Goal: Book appointment/travel/reservation

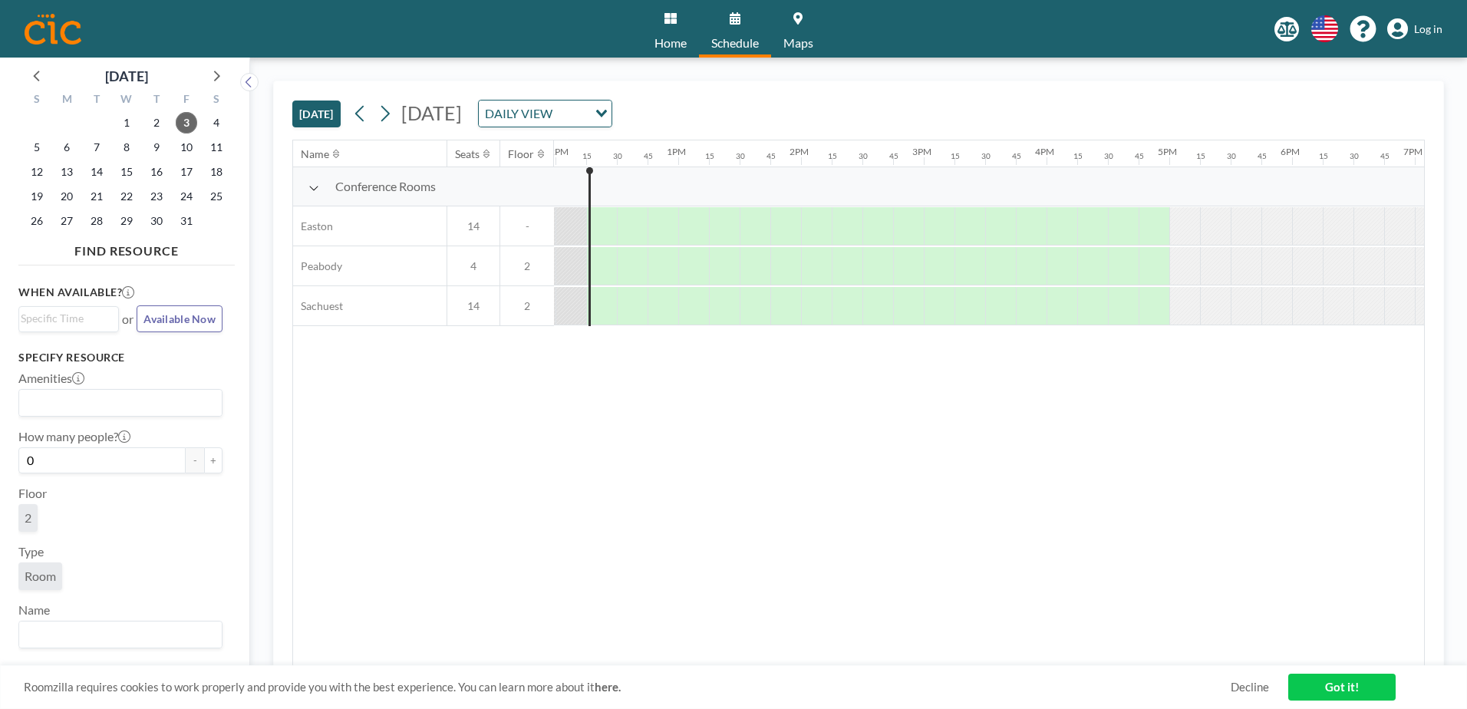
scroll to position [0, 1473]
click at [390, 105] on icon at bounding box center [385, 113] width 15 height 23
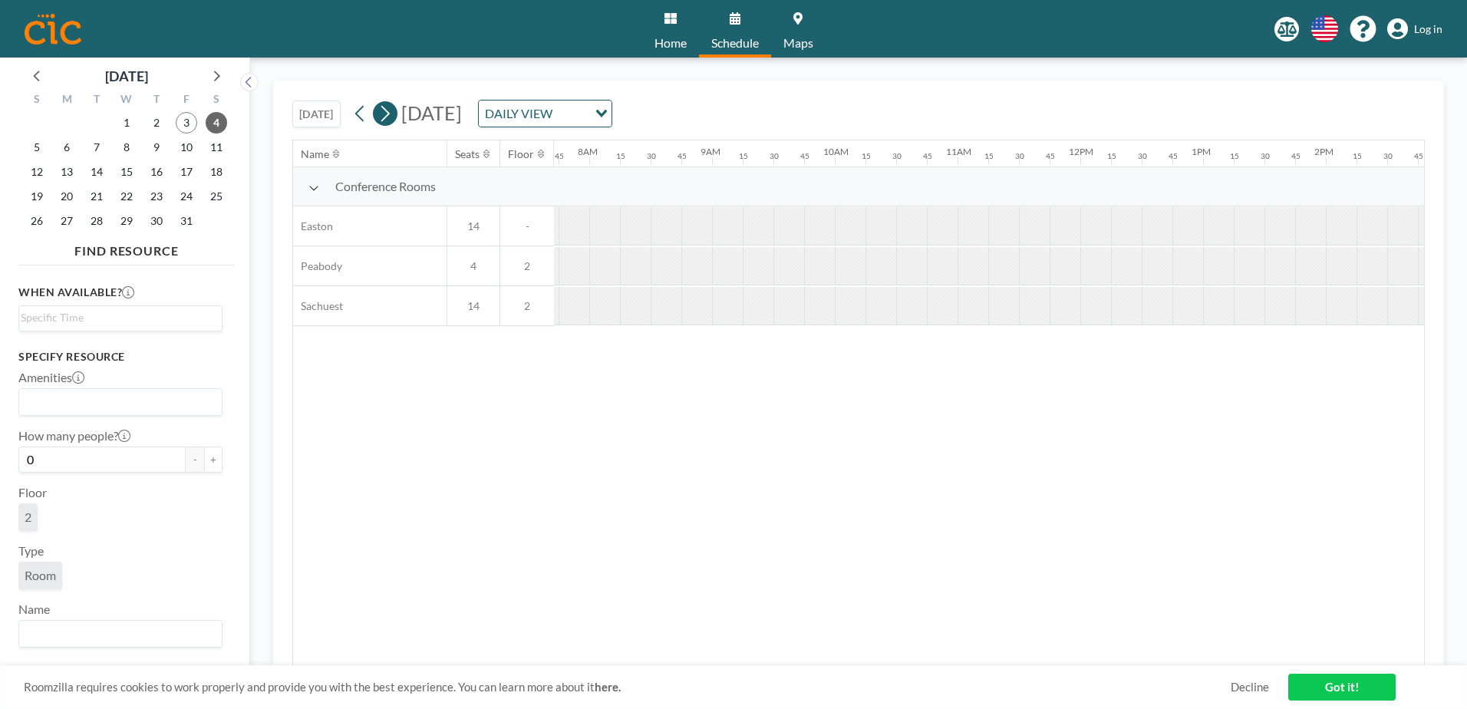
scroll to position [0, 982]
click at [390, 105] on icon at bounding box center [385, 113] width 15 height 23
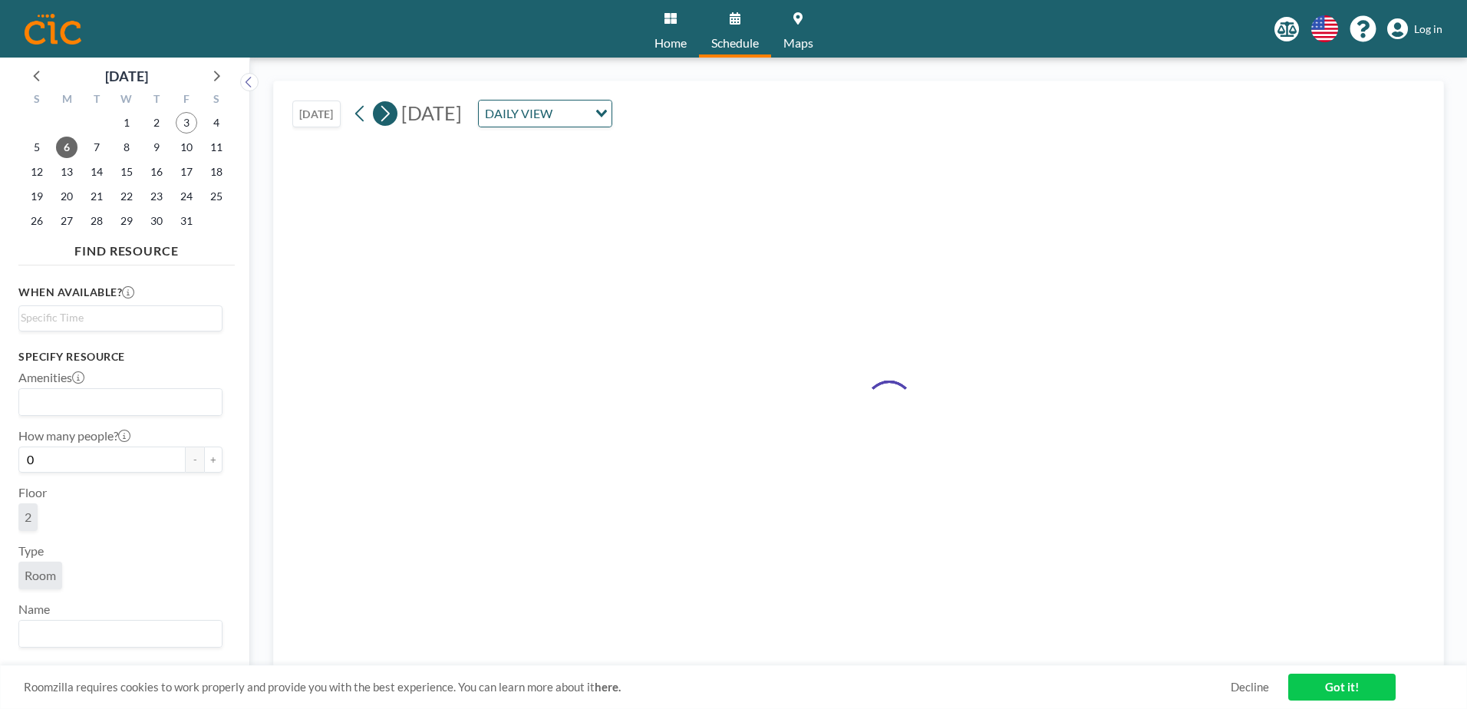
click at [390, 105] on icon at bounding box center [385, 113] width 15 height 23
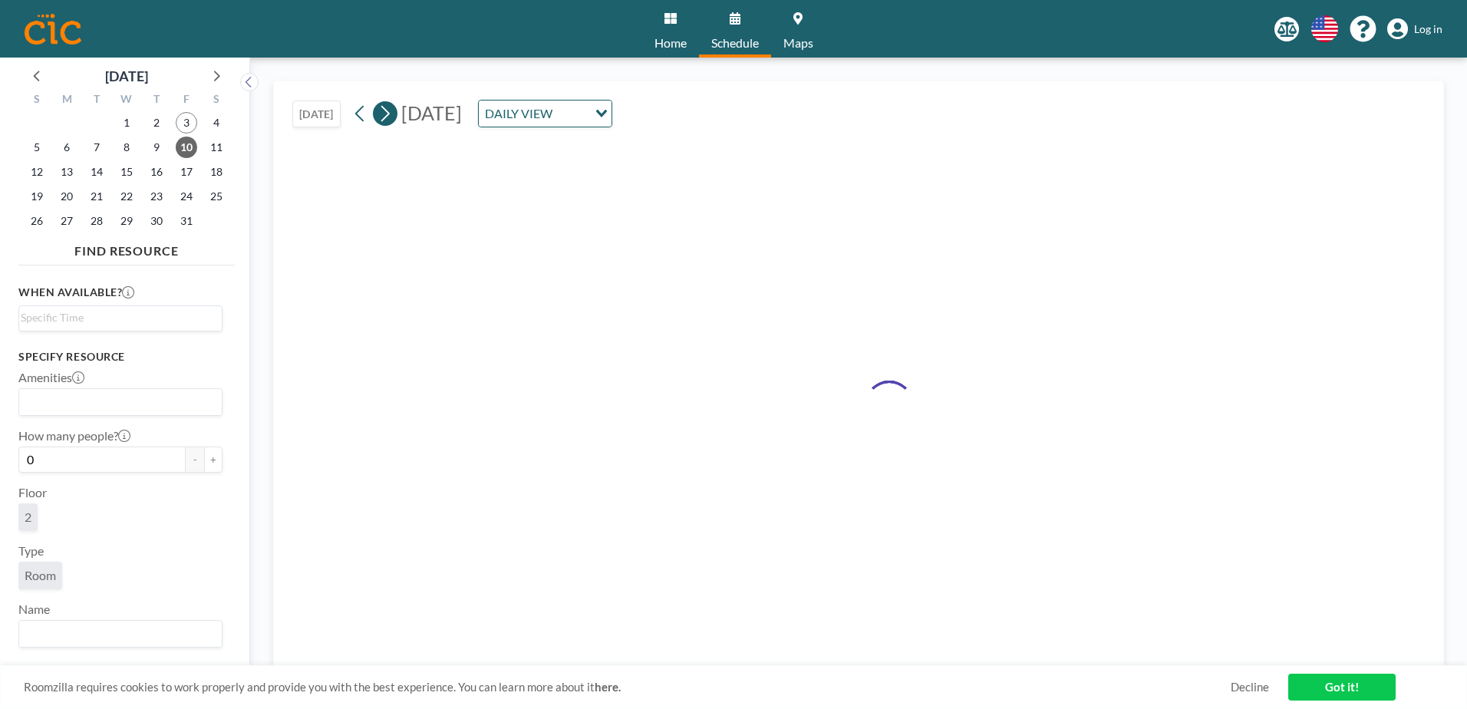
click at [390, 105] on icon at bounding box center [385, 113] width 15 height 23
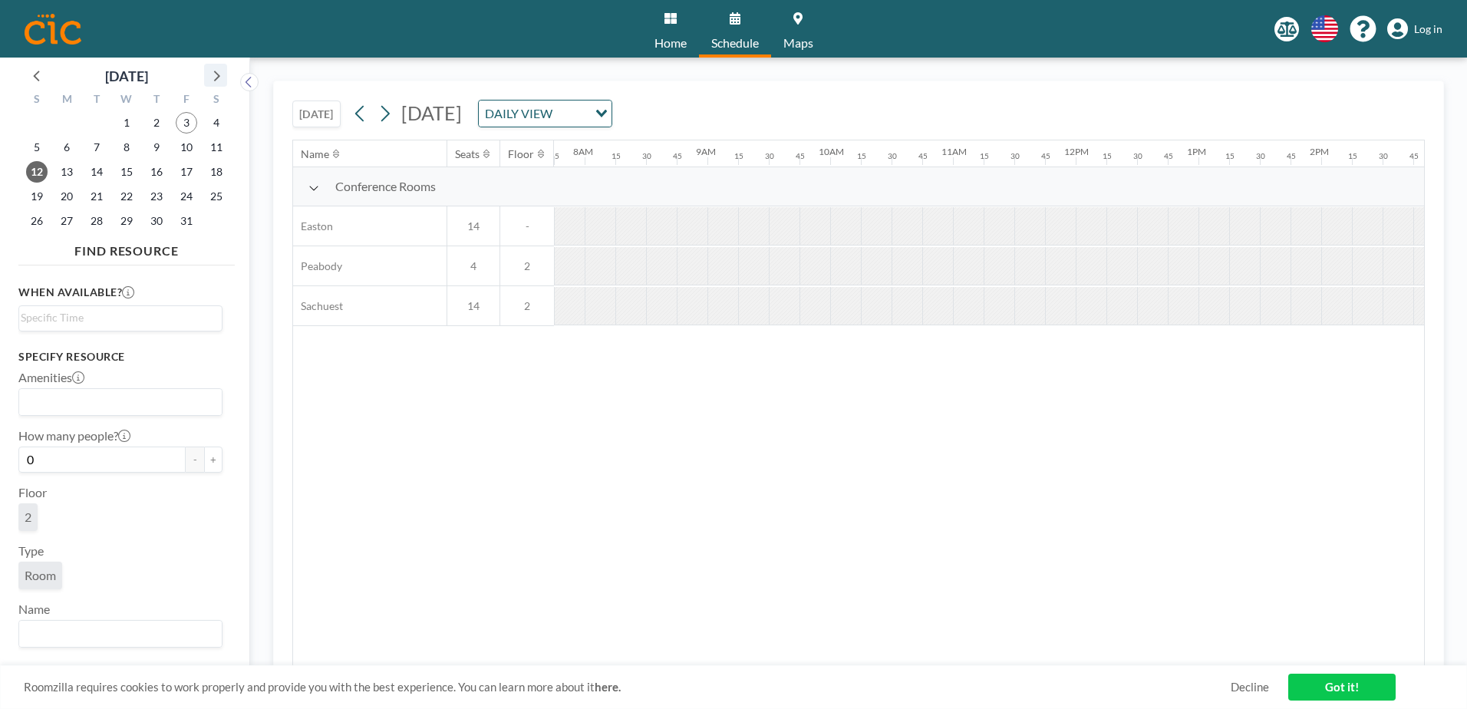
click at [219, 72] on icon at bounding box center [216, 75] width 20 height 20
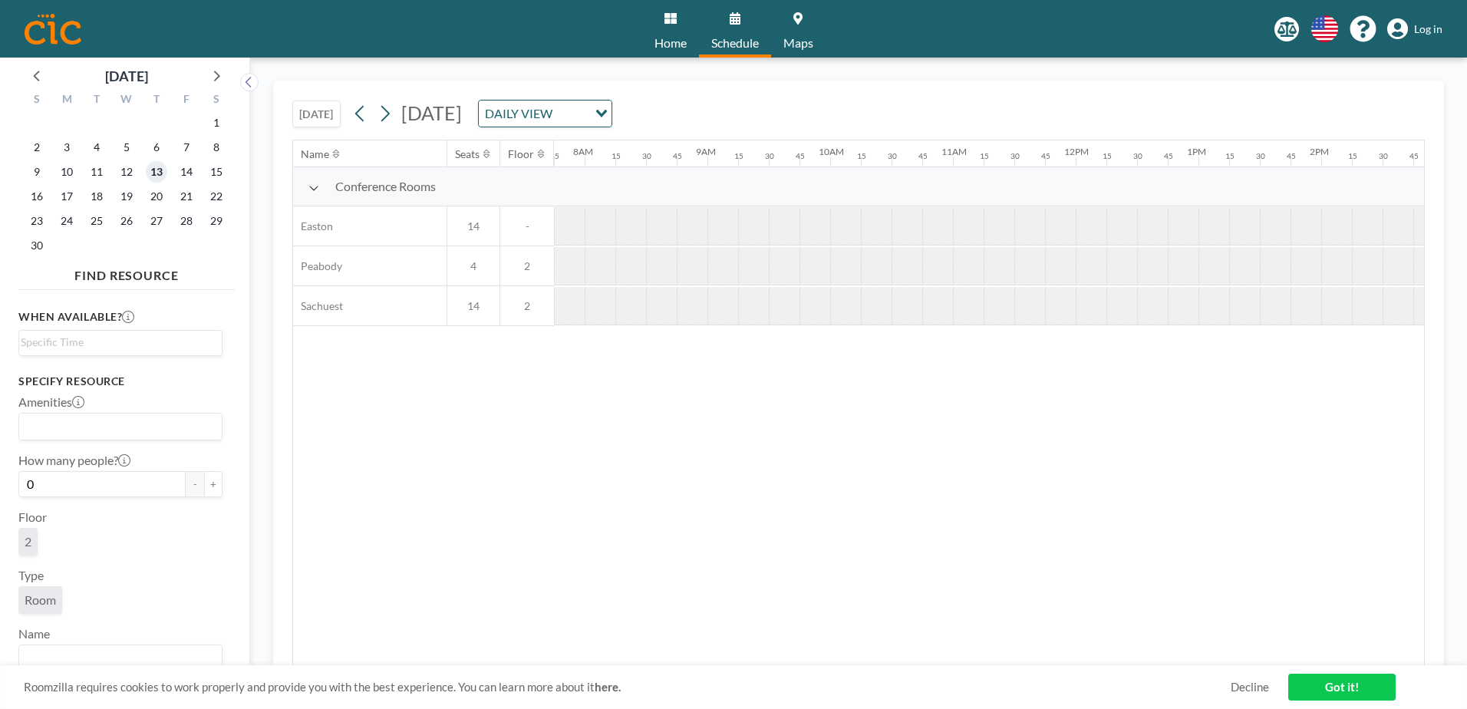
click at [157, 167] on span "13" at bounding box center [156, 171] width 21 height 21
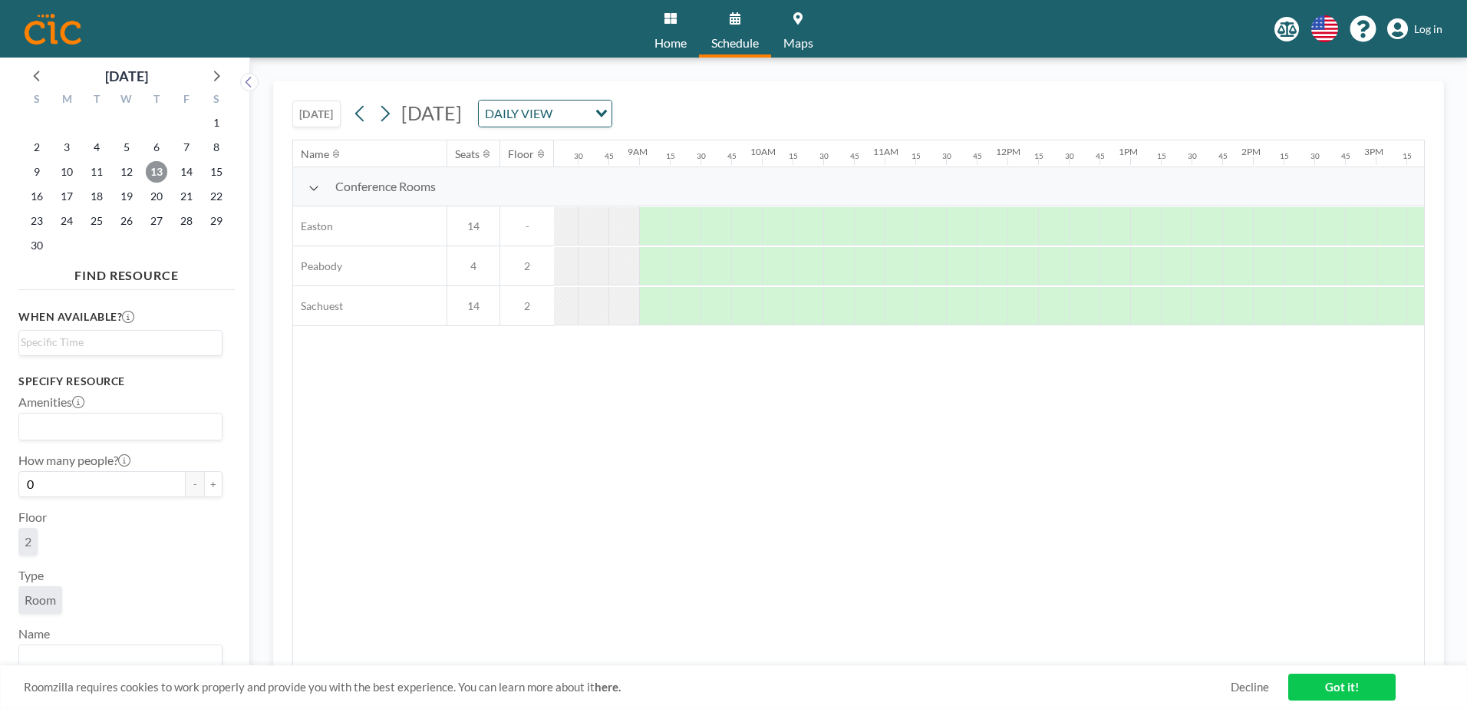
scroll to position [0, 1069]
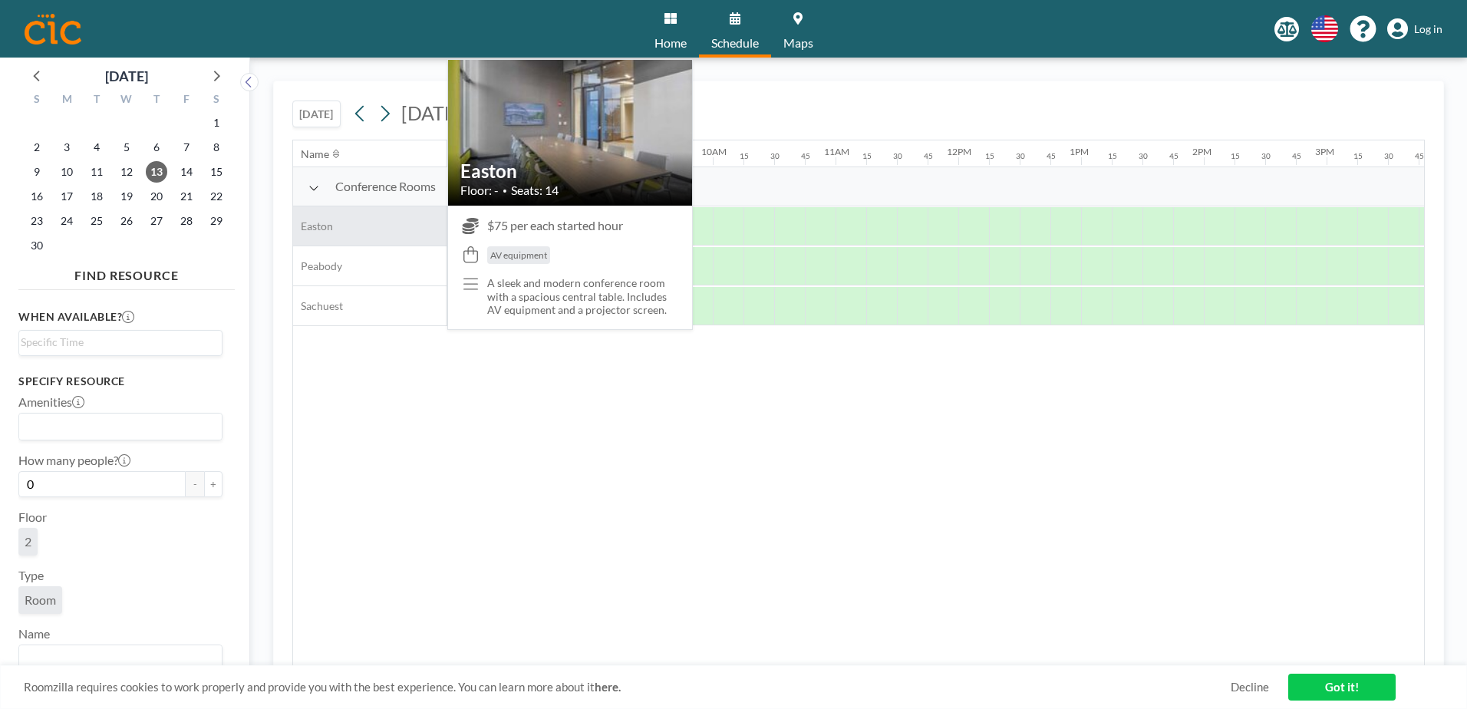
click at [338, 230] on div "Easton" at bounding box center [369, 225] width 153 height 39
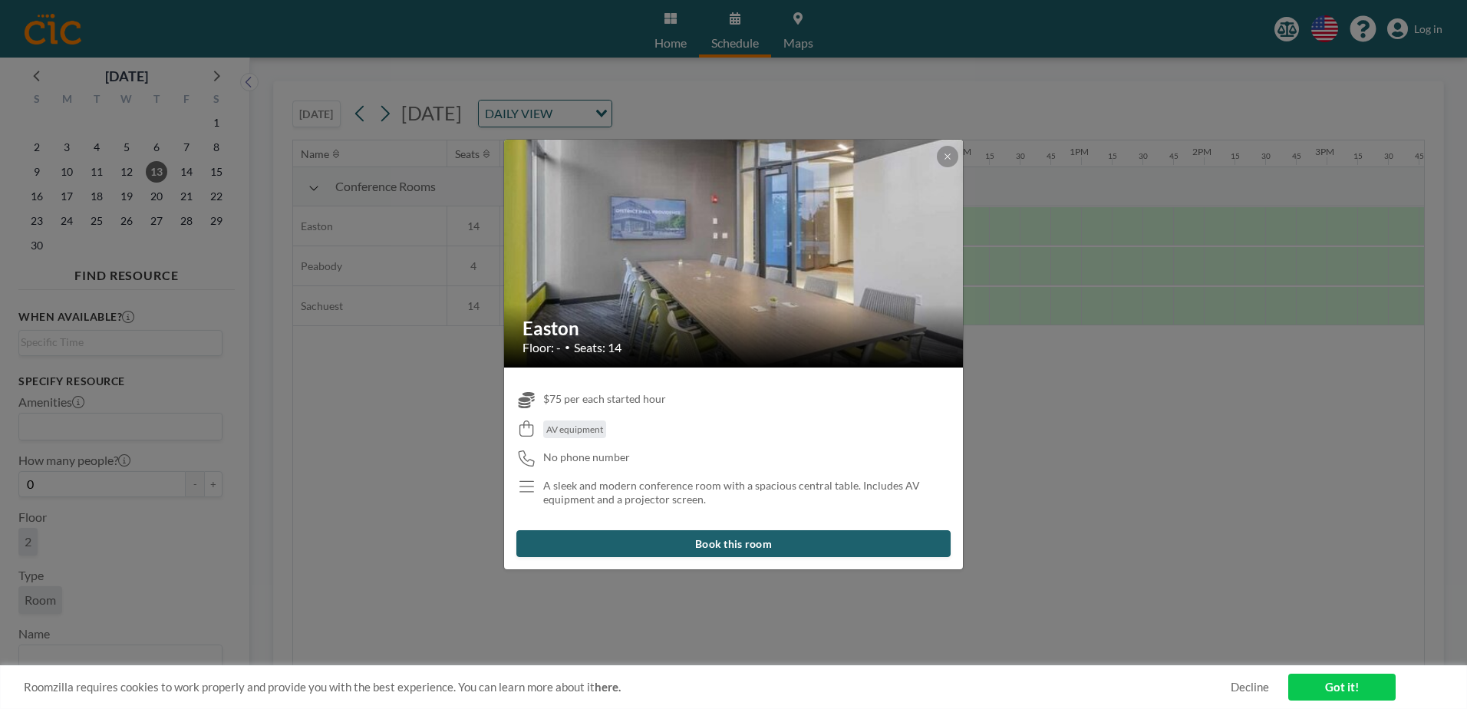
click at [775, 547] on button "Book this room" at bounding box center [733, 543] width 434 height 27
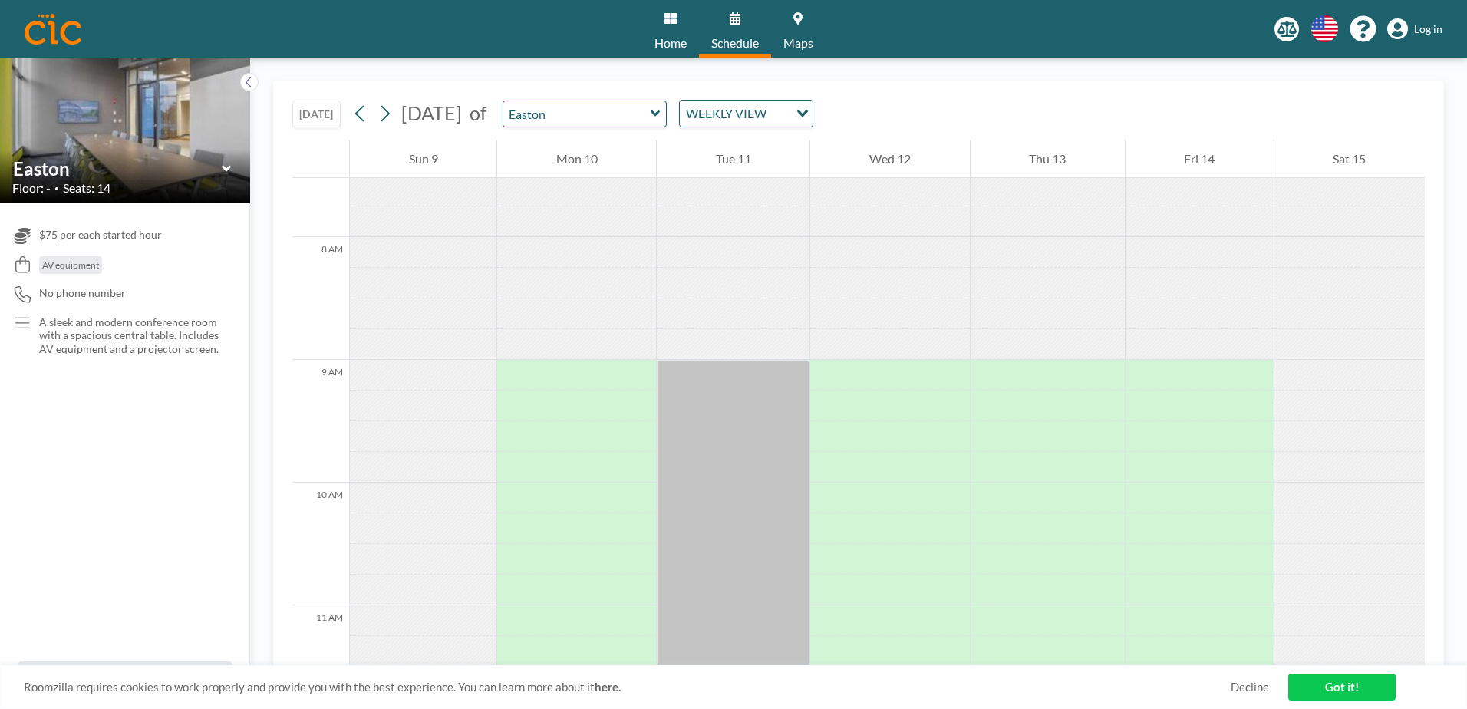
scroll to position [844, 0]
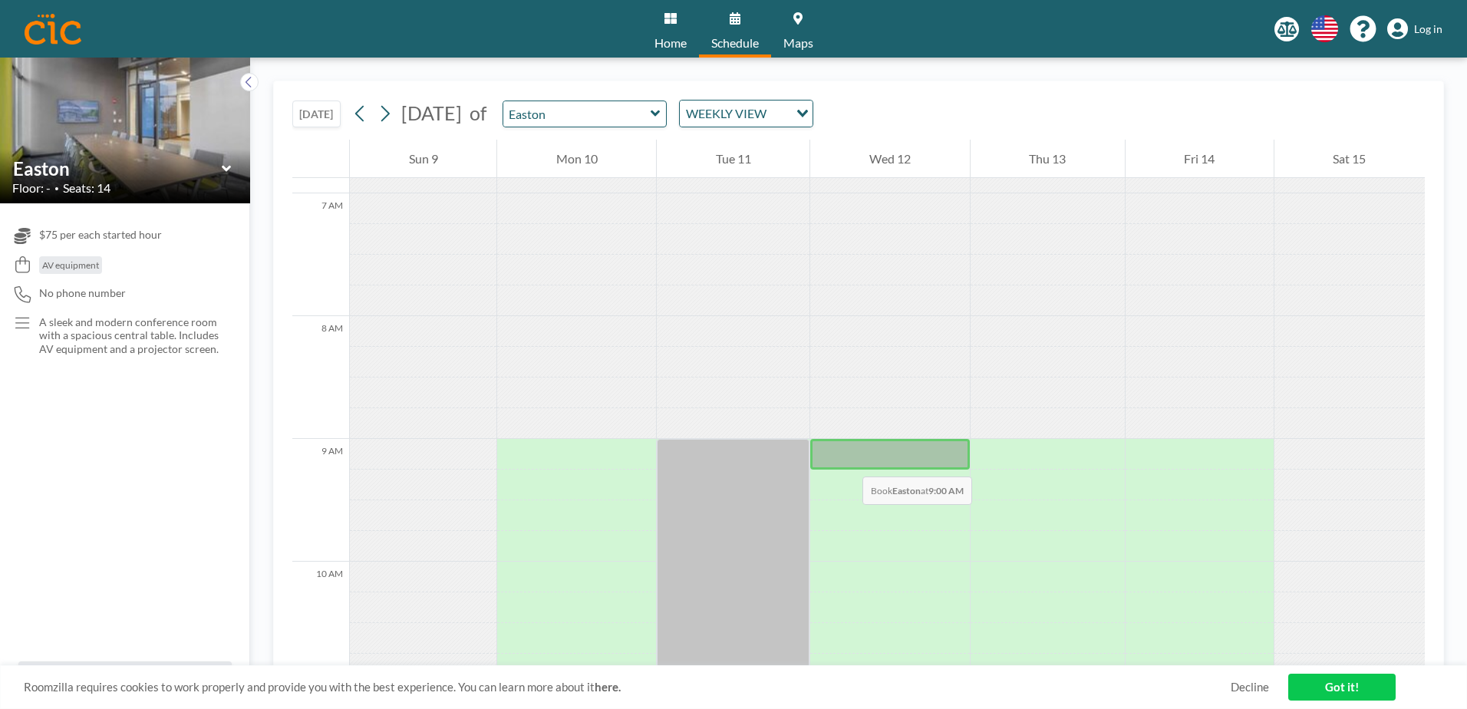
click at [847, 460] on div at bounding box center [889, 454] width 159 height 31
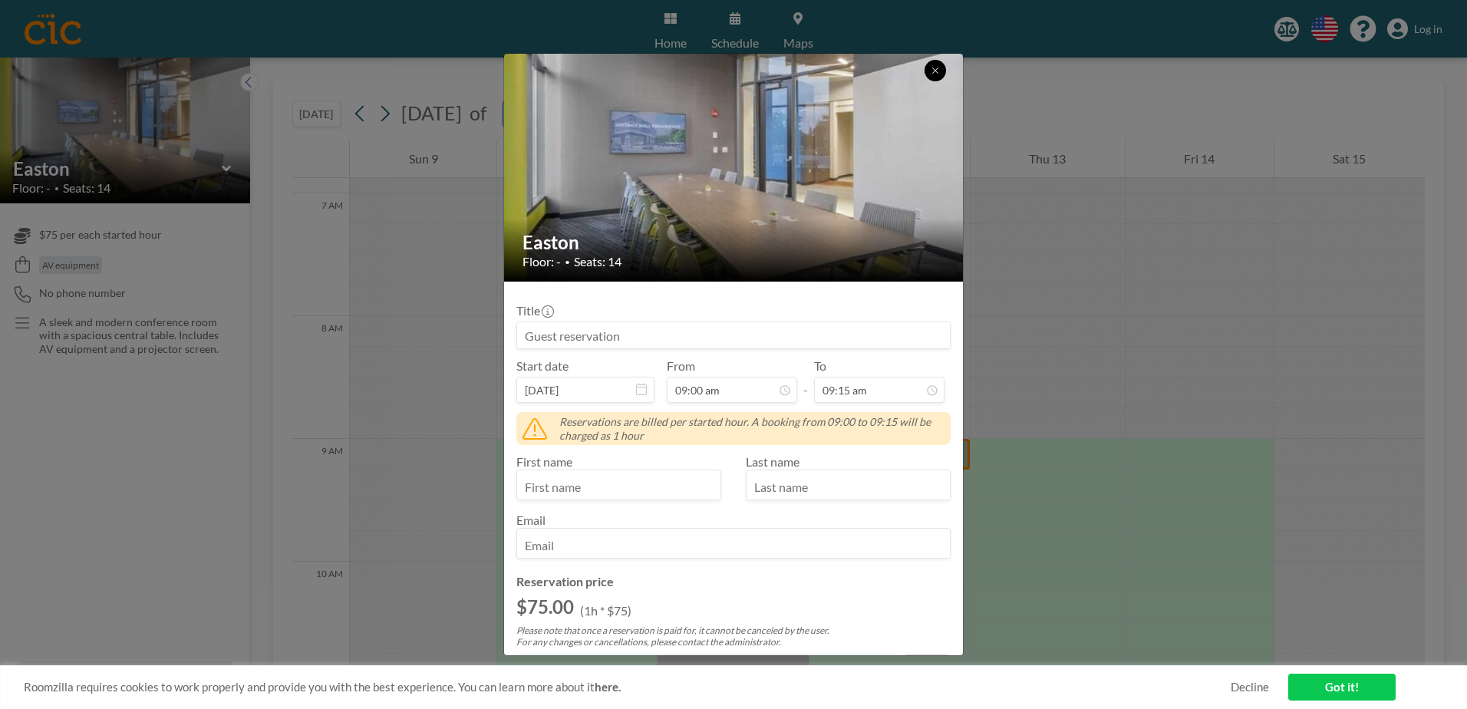
click at [937, 61] on button at bounding box center [935, 70] width 21 height 21
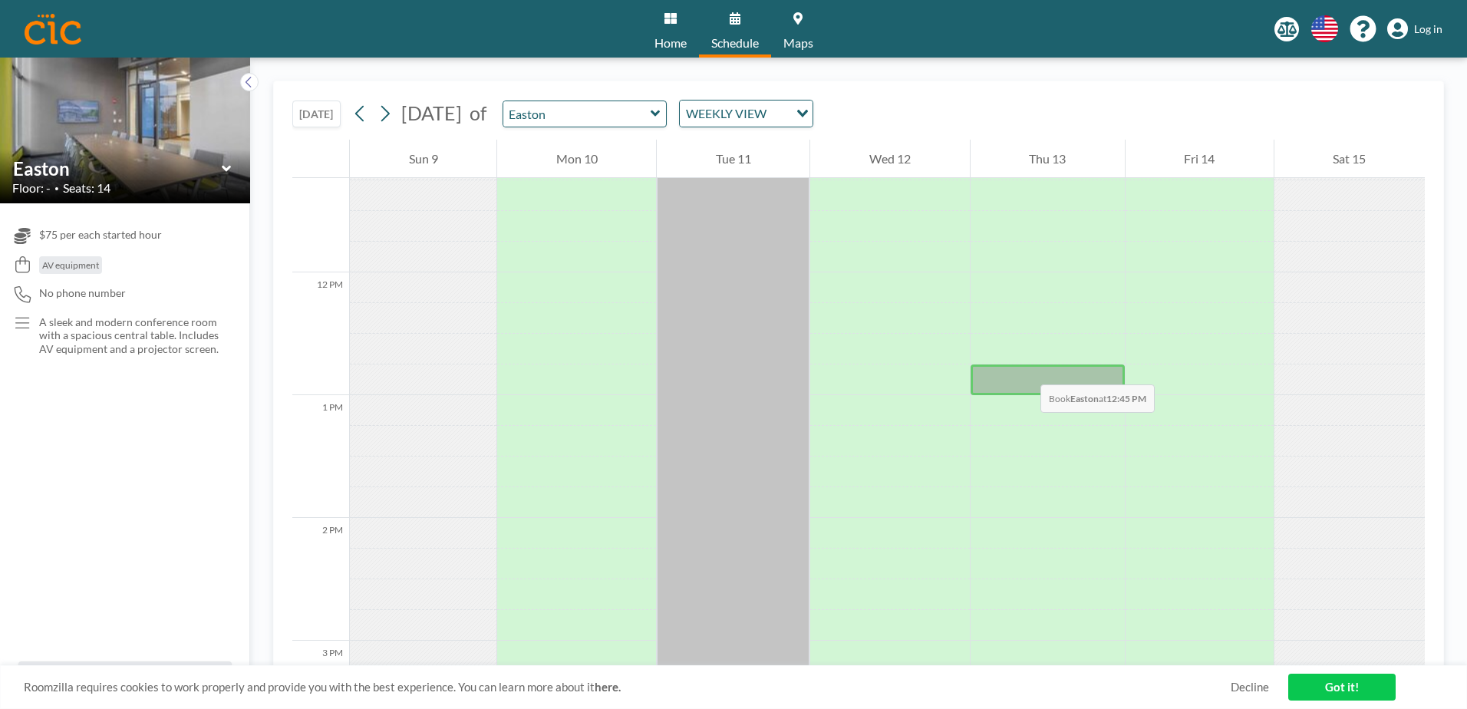
scroll to position [1381, 0]
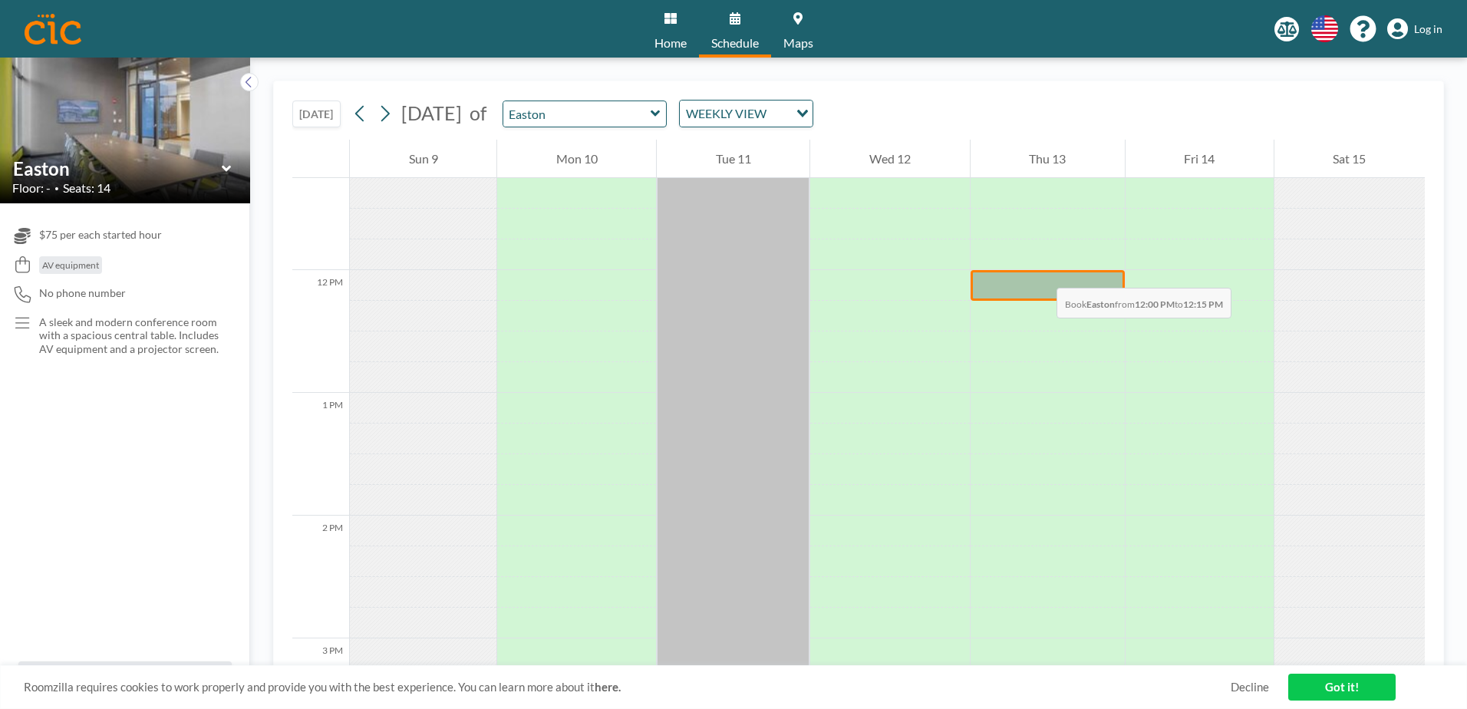
click at [1041, 272] on div at bounding box center [1048, 285] width 154 height 31
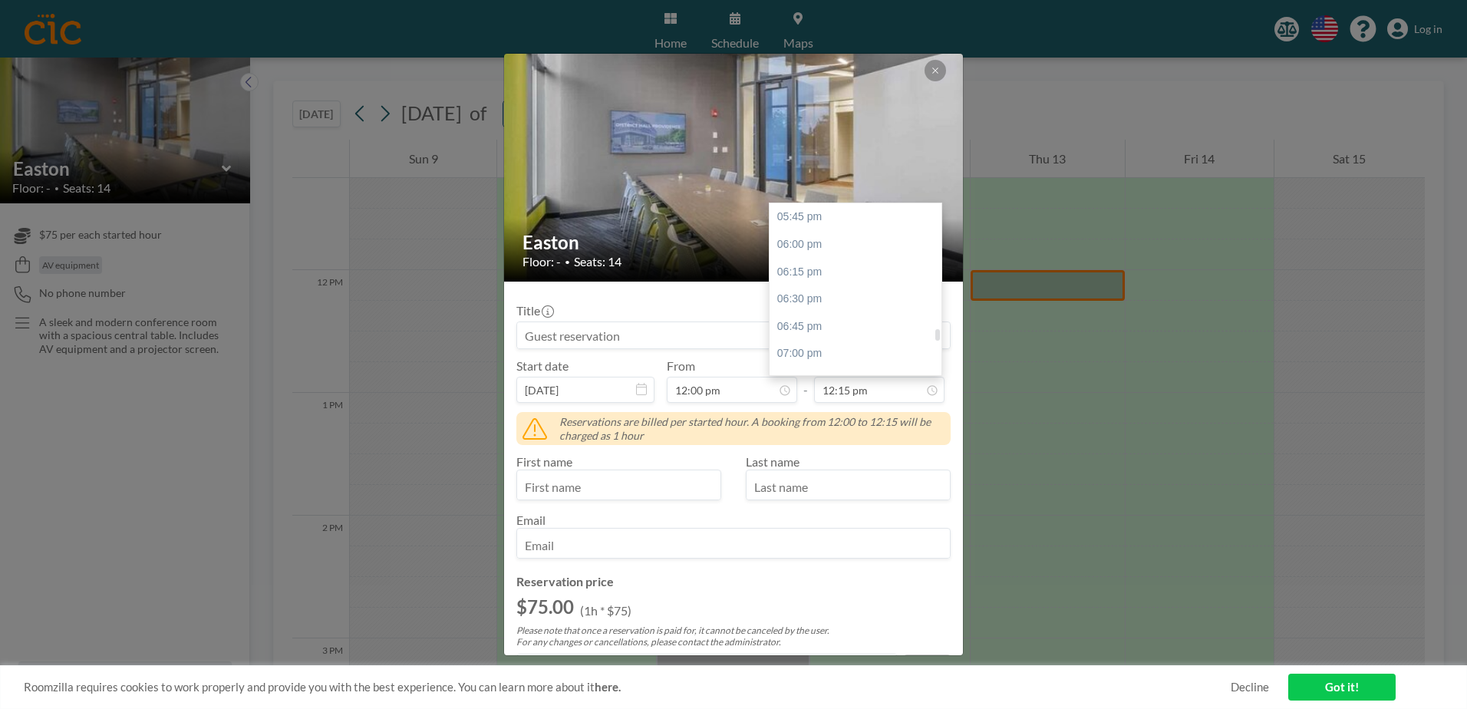
scroll to position [1952, 0]
click at [798, 235] on div "06:00 pm" at bounding box center [860, 232] width 180 height 28
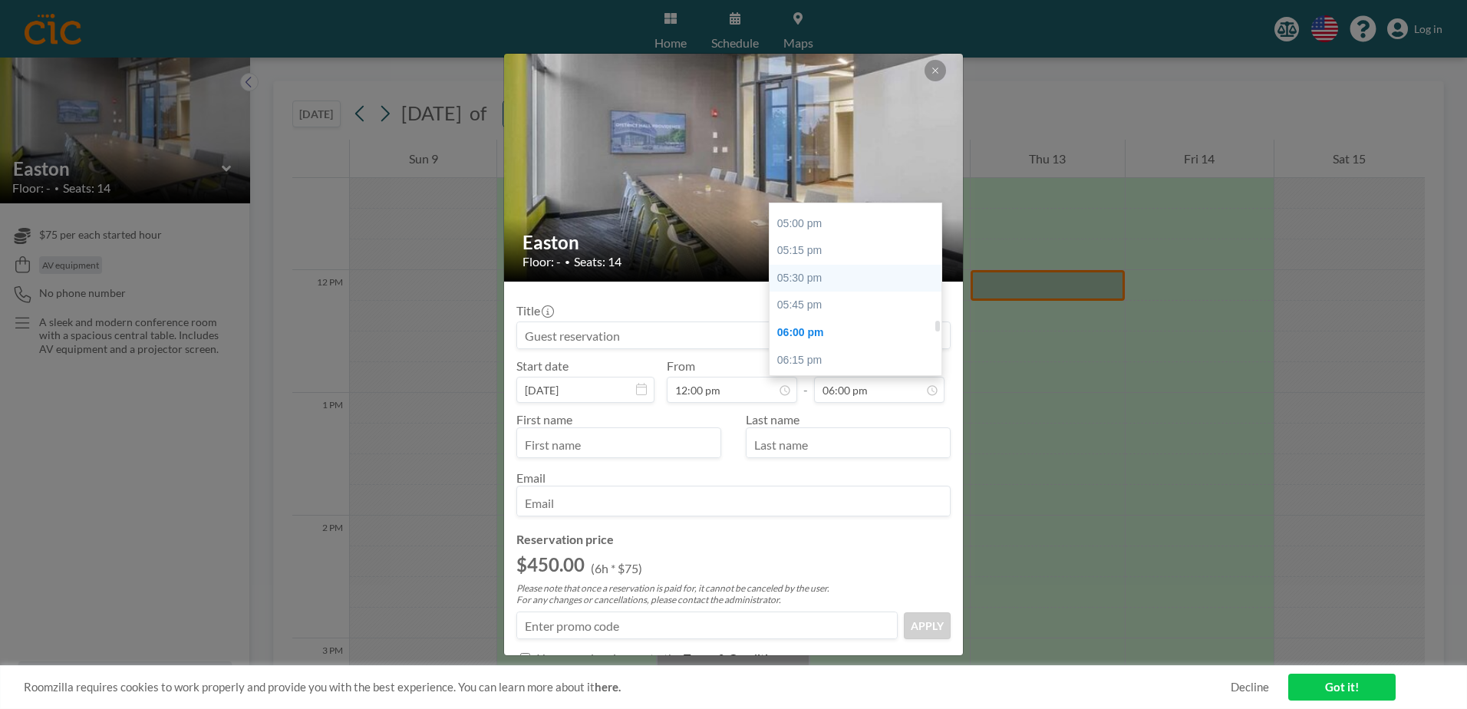
scroll to position [1813, 0]
click at [795, 314] on div "05:30 pm" at bounding box center [860, 316] width 180 height 28
type input "05:30 pm"
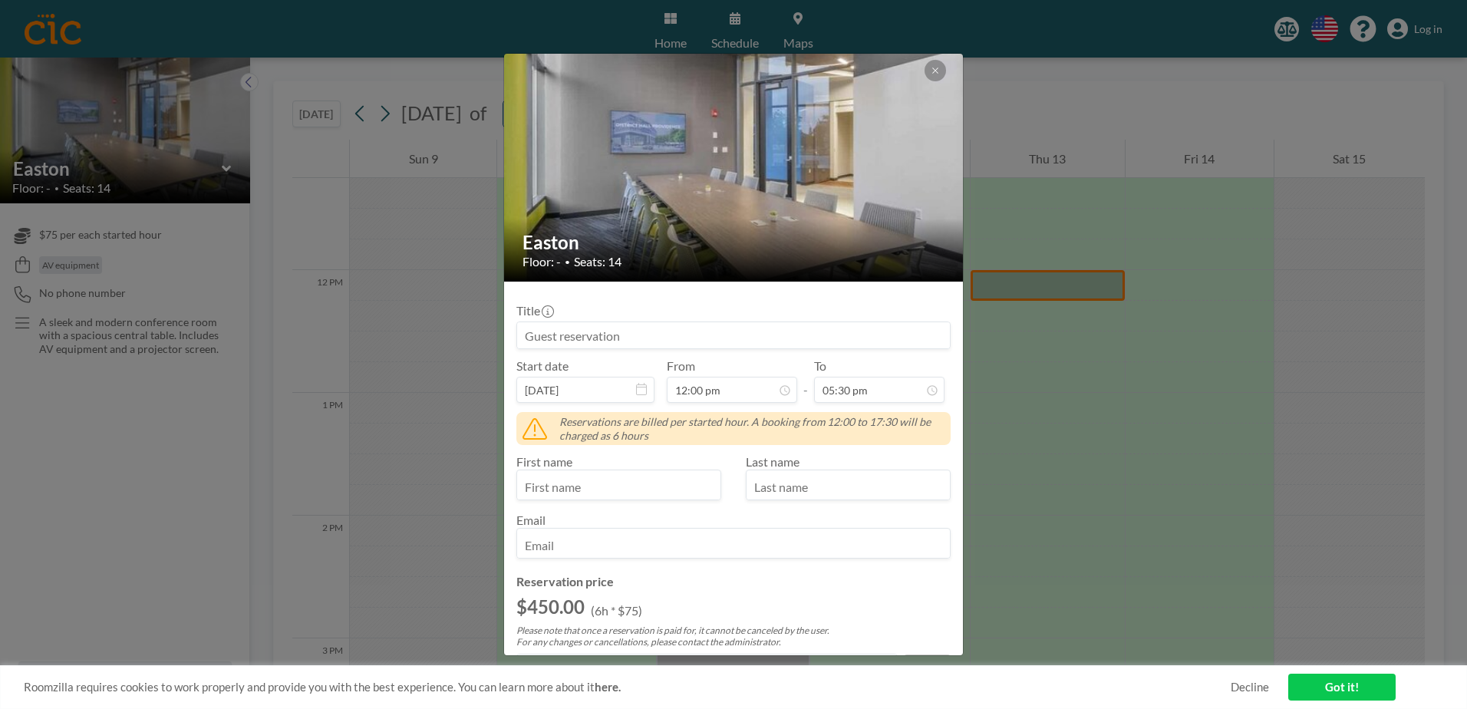
scroll to position [1912, 0]
